Goal: Task Accomplishment & Management: Manage account settings

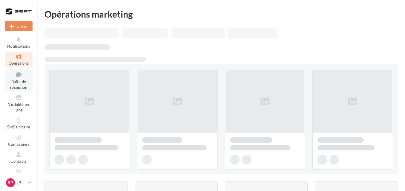
click at [21, 83] on span "Boîte de réception" at bounding box center [18, 84] width 17 height 10
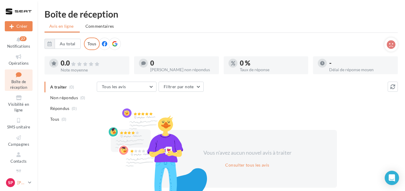
click at [31, 183] on icon at bounding box center [29, 182] width 3 height 5
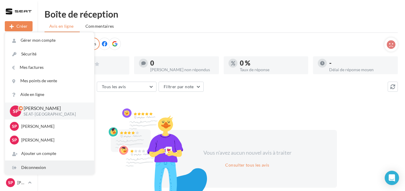
click at [26, 169] on div "Déconnexion" at bounding box center [49, 167] width 89 height 13
